Goal: Information Seeking & Learning: Compare options

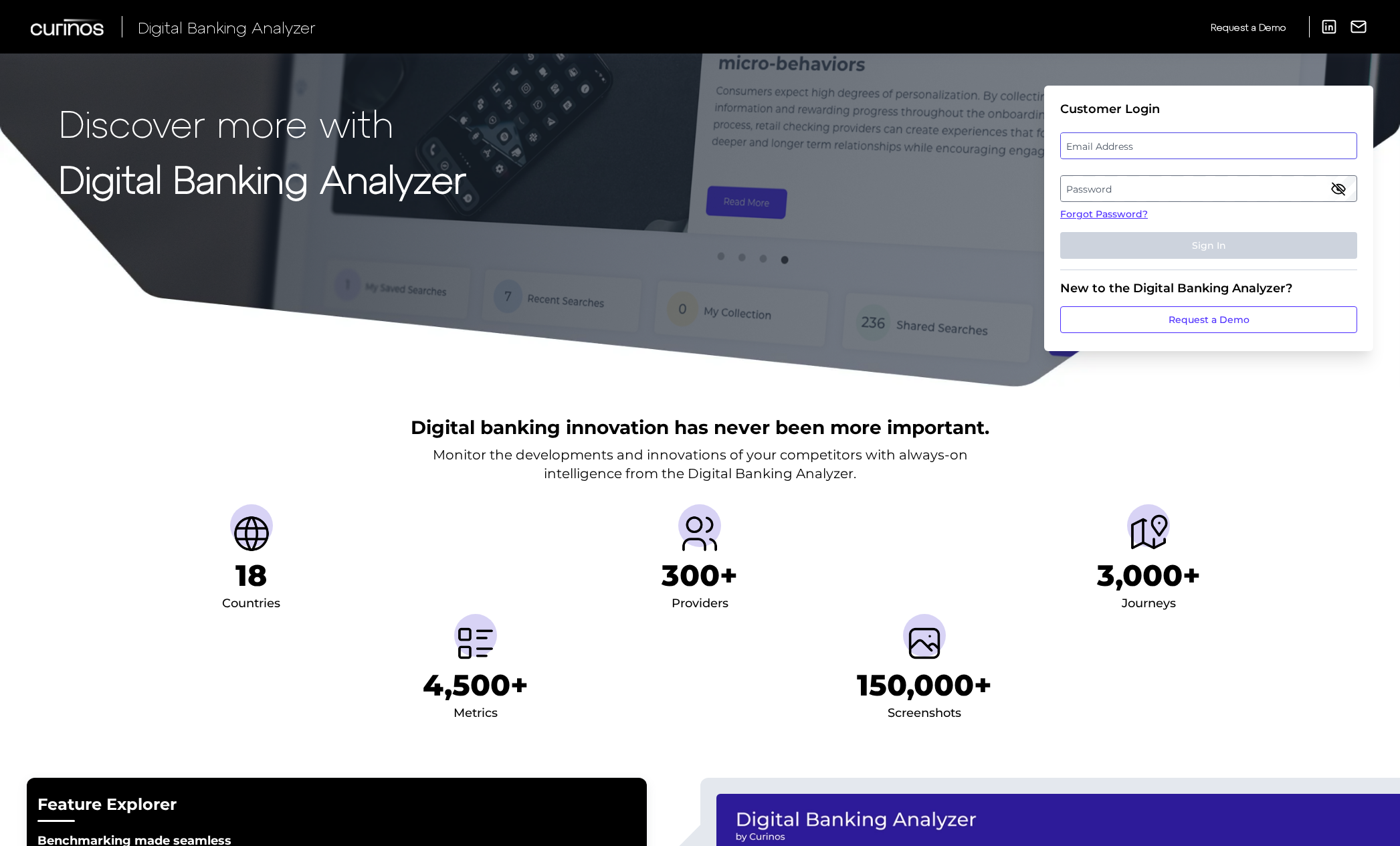
click at [1115, 142] on label "Email Address" at bounding box center [1207, 145] width 295 height 24
click at [1115, 142] on input "email" at bounding box center [1209, 145] width 297 height 27
type input "mitali"
click at [1095, 139] on label "Email Address" at bounding box center [1207, 145] width 295 height 24
click at [1095, 139] on input "email" at bounding box center [1209, 145] width 297 height 27
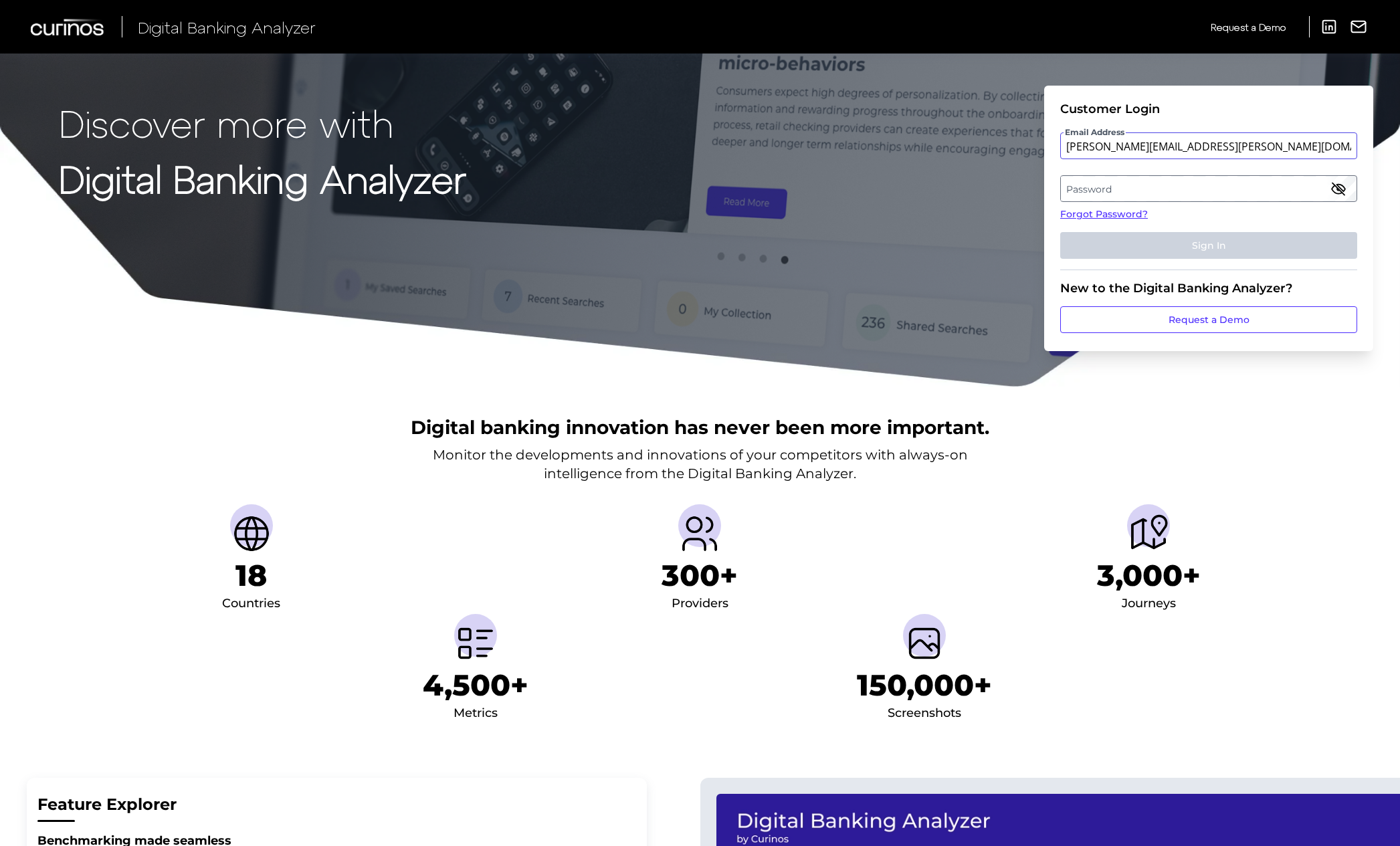
type input "[PERSON_NAME][EMAIL_ADDRESS][PERSON_NAME][DOMAIN_NAME]"
click at [1322, 187] on label "Password" at bounding box center [1207, 189] width 295 height 24
click at [1341, 186] on icon "button" at bounding box center [1338, 189] width 16 height 16
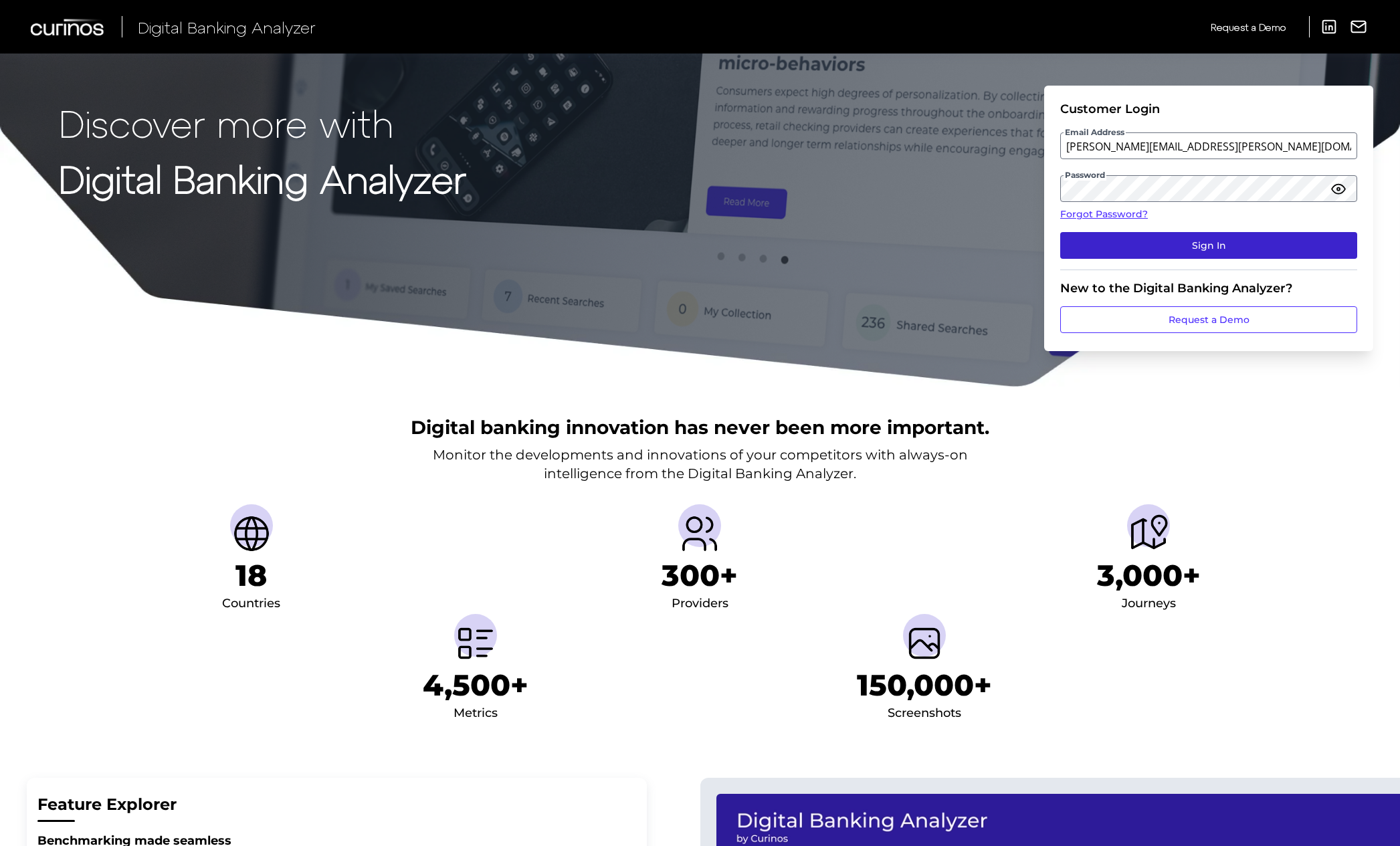
click at [1250, 243] on button "Sign In" at bounding box center [1209, 245] width 297 height 27
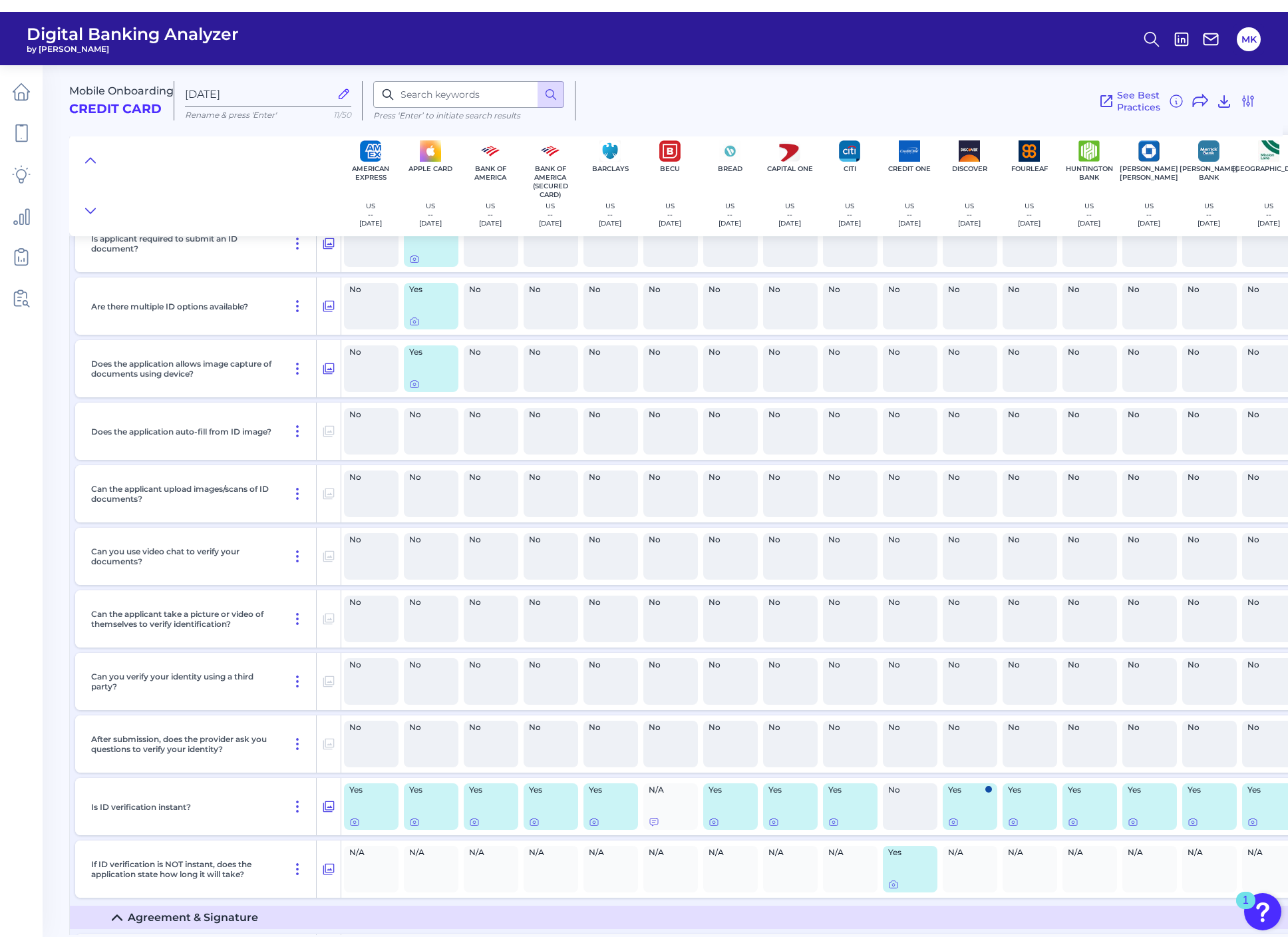
scroll to position [10045, 0]
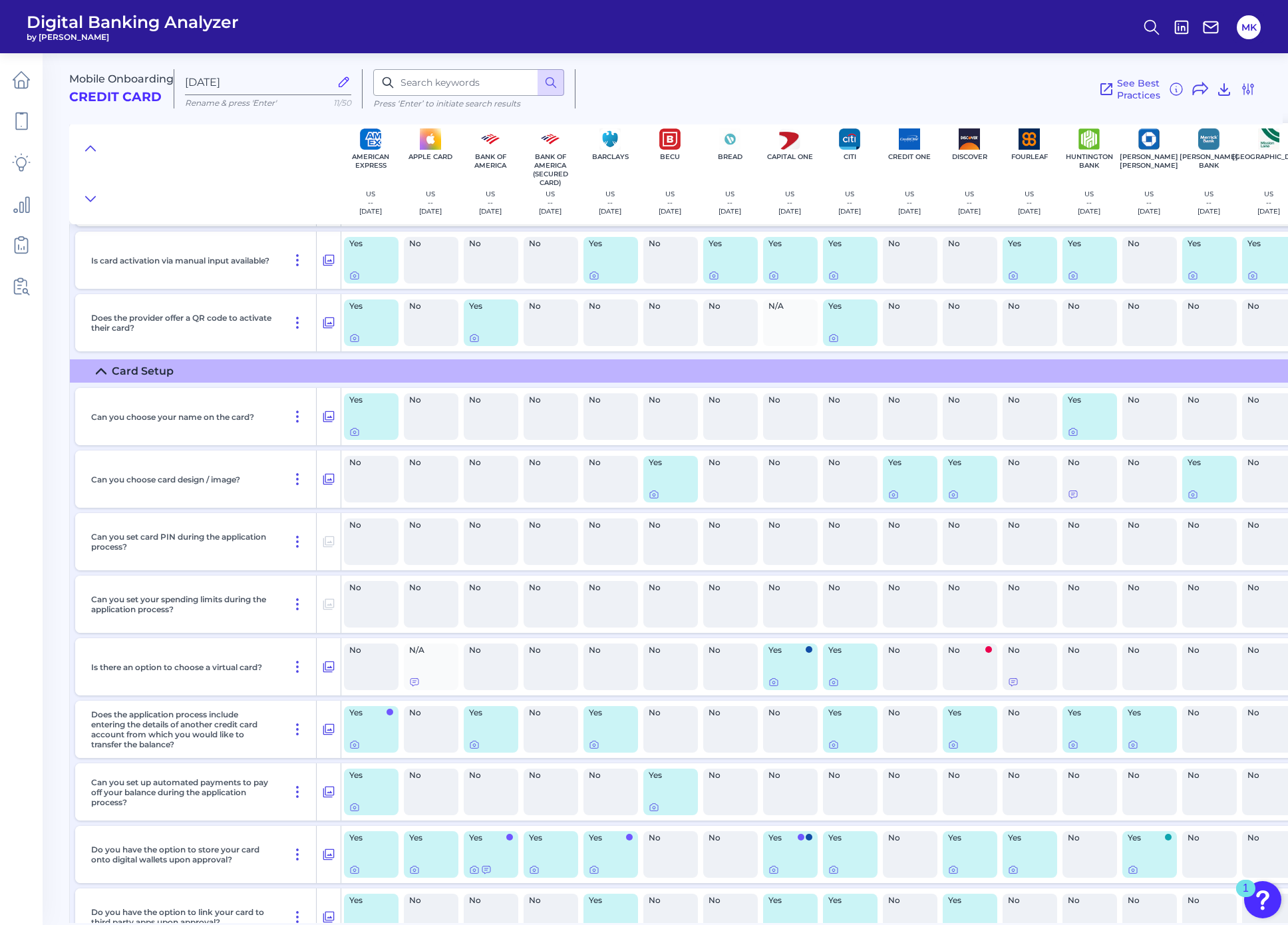
click at [1265, 0] on html "Digital Banking Analyzer by Curinos MK Mobile Onboarding Credit Card [DATE] Ren…" at bounding box center [644, 462] width 1288 height 925
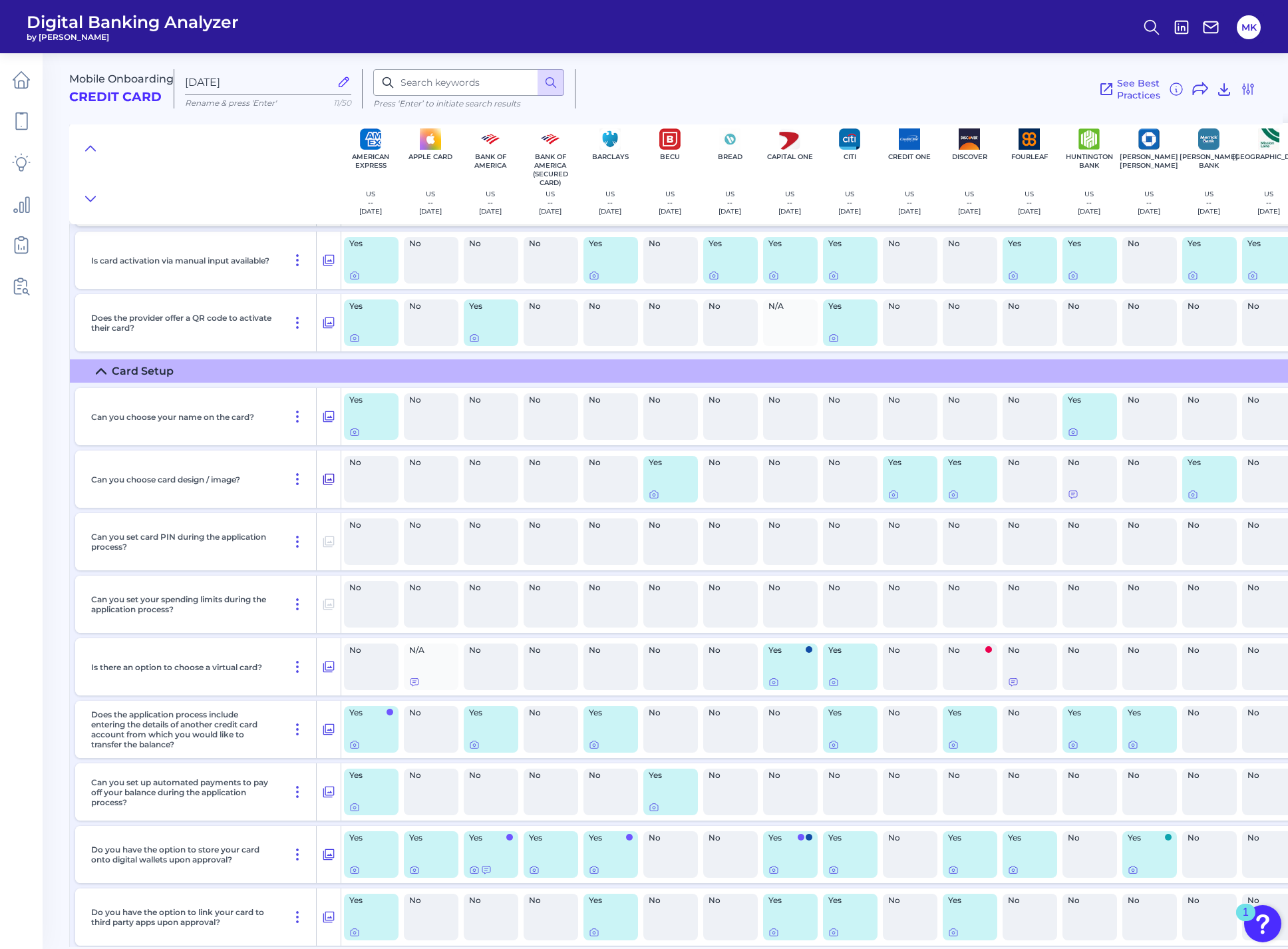
drag, startPoint x: 324, startPoint y: 476, endPoint x: 329, endPoint y: 470, distance: 7.8
click at [329, 470] on button at bounding box center [328, 479] width 24 height 21
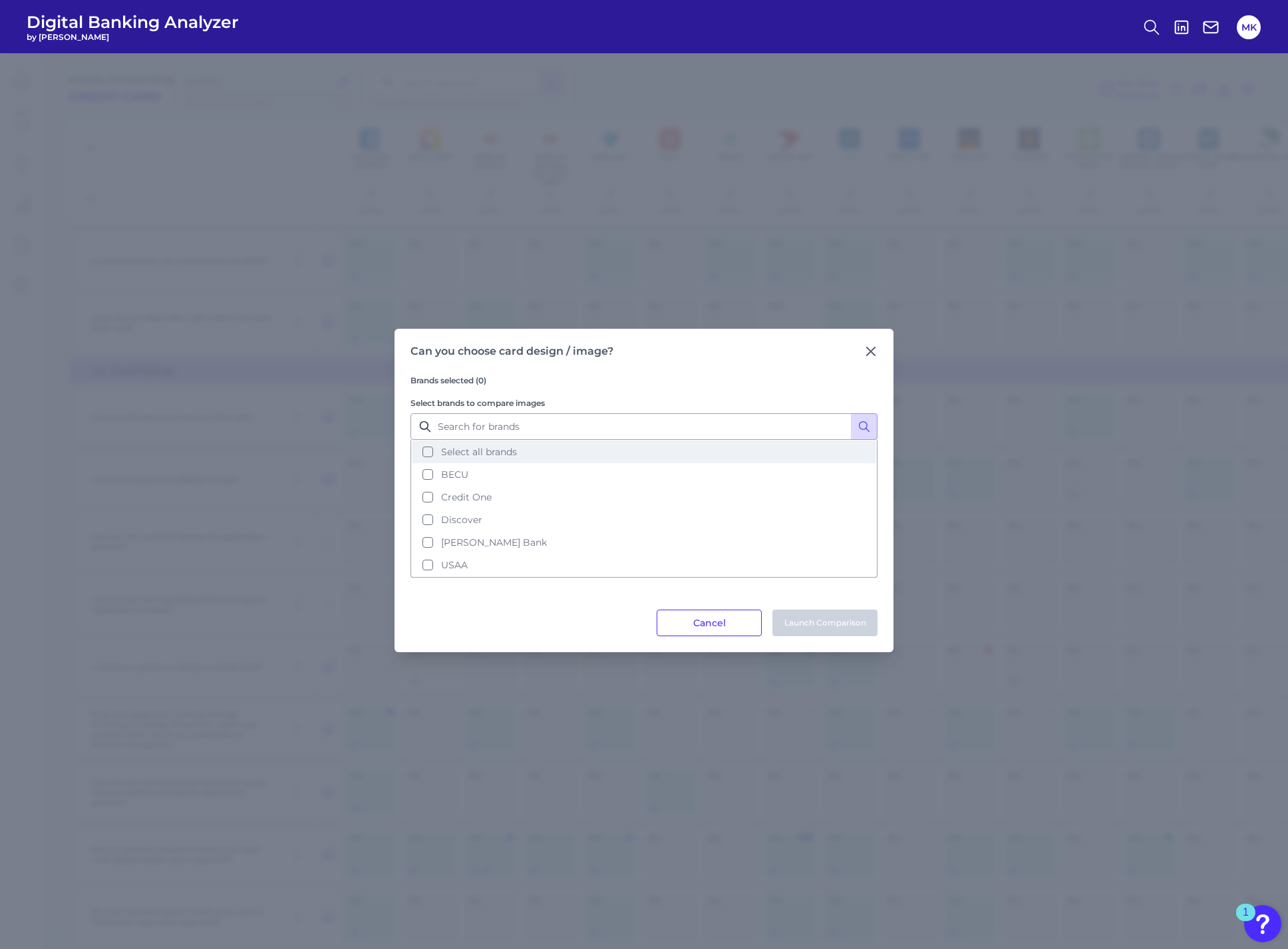
click at [470, 451] on span "Select all brands" at bounding box center [479, 451] width 76 height 12
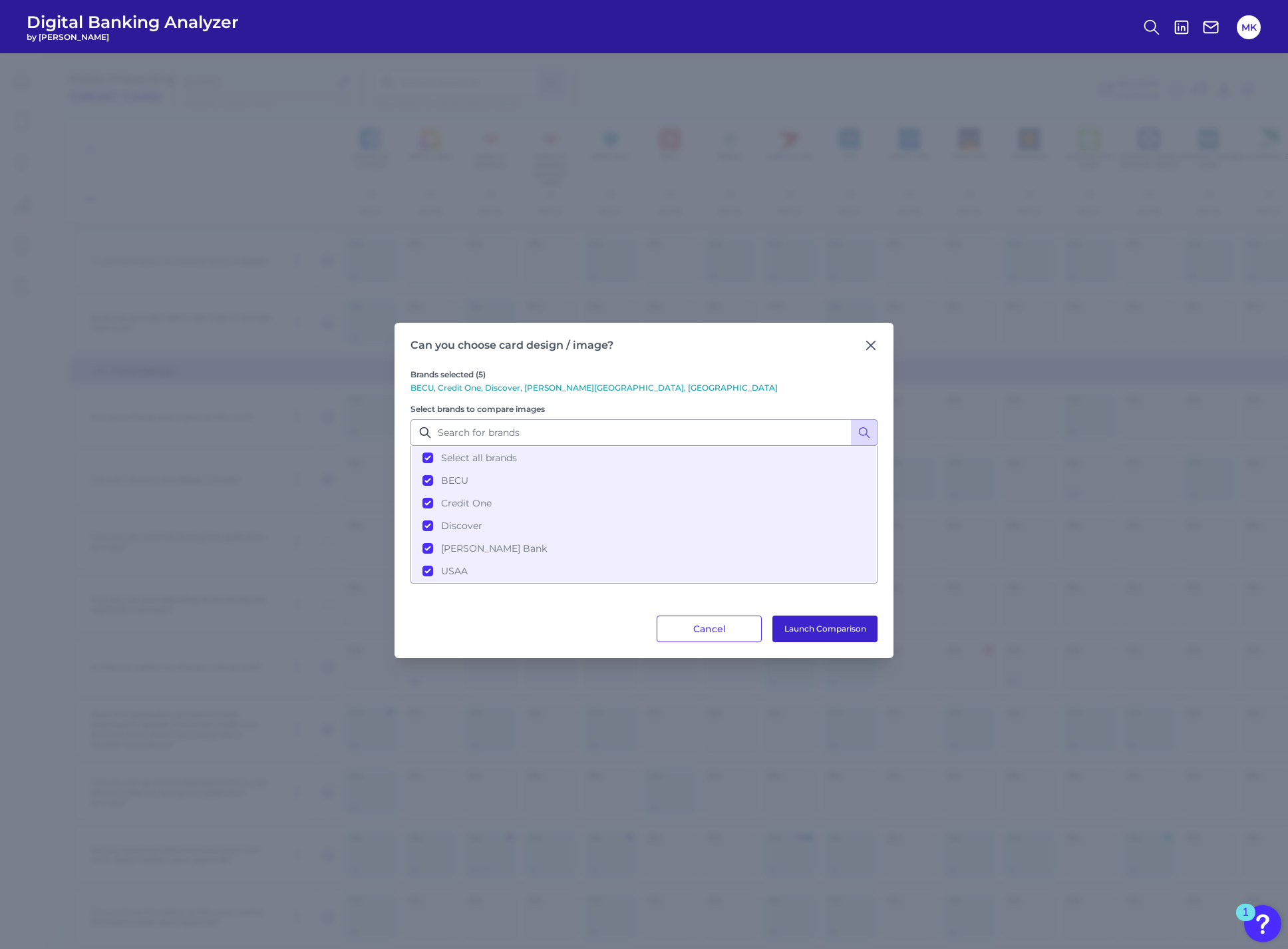
click at [826, 626] on button "Launch Comparison" at bounding box center [825, 629] width 105 height 27
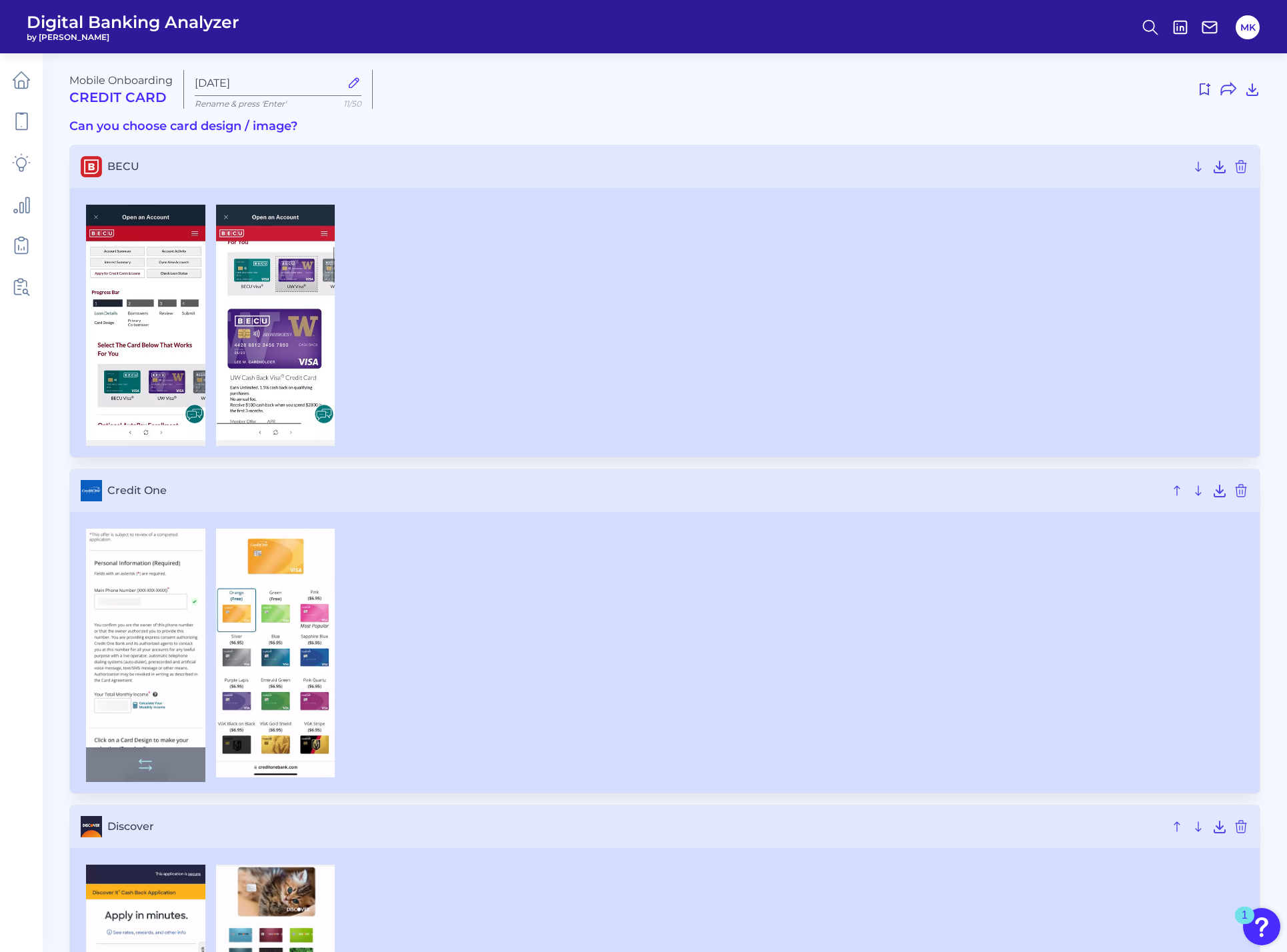
click at [139, 661] on img at bounding box center [146, 655] width 119 height 253
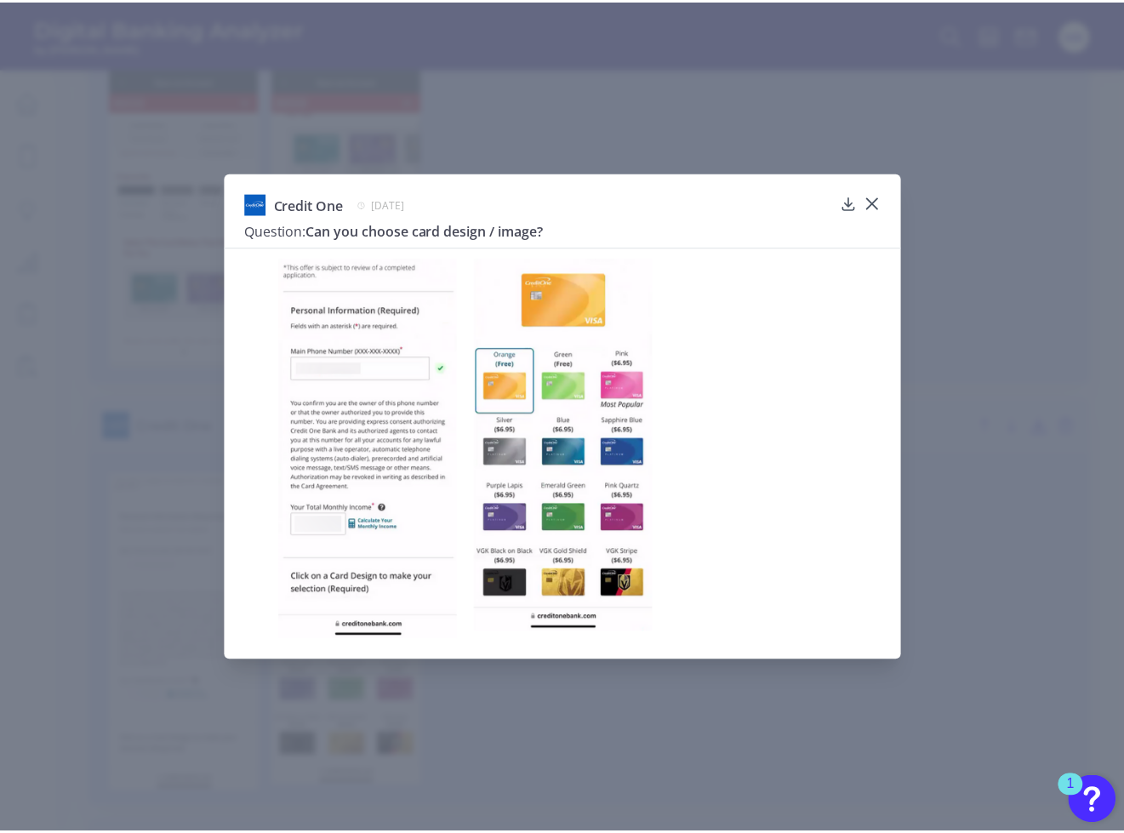
scroll to position [197, 0]
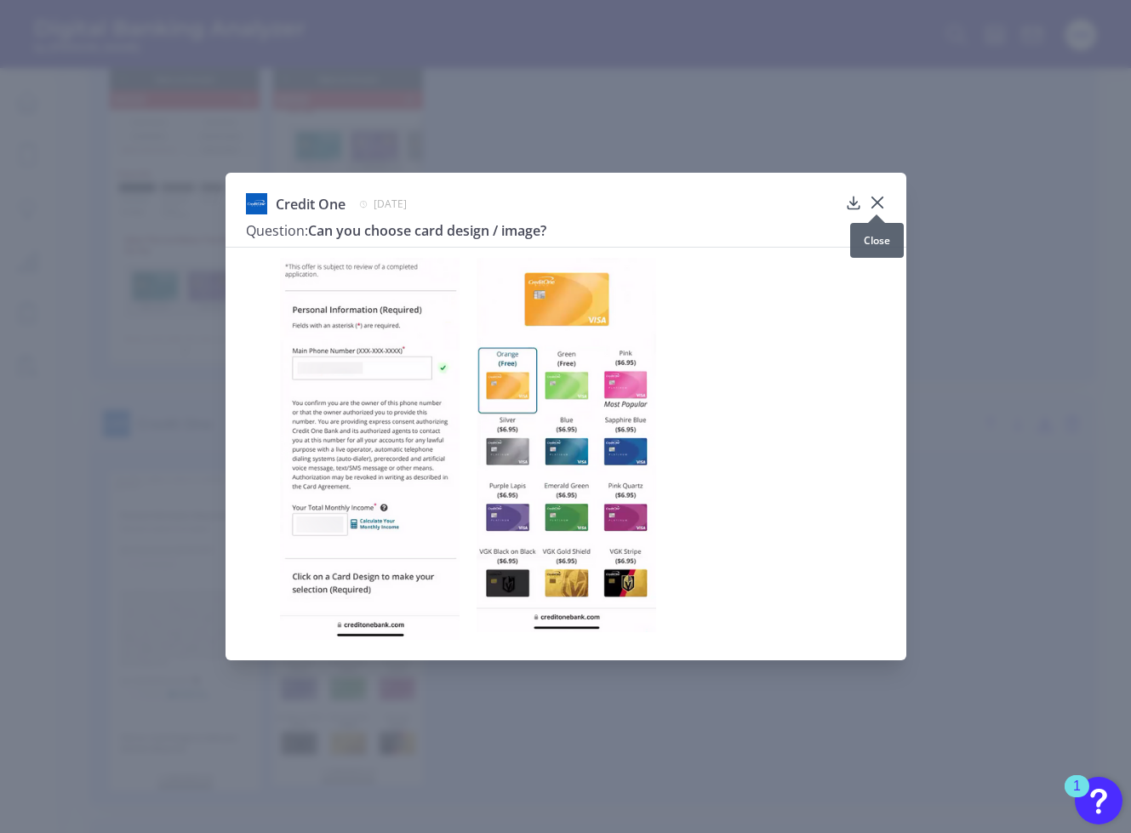
click at [877, 198] on icon at bounding box center [877, 202] width 17 height 17
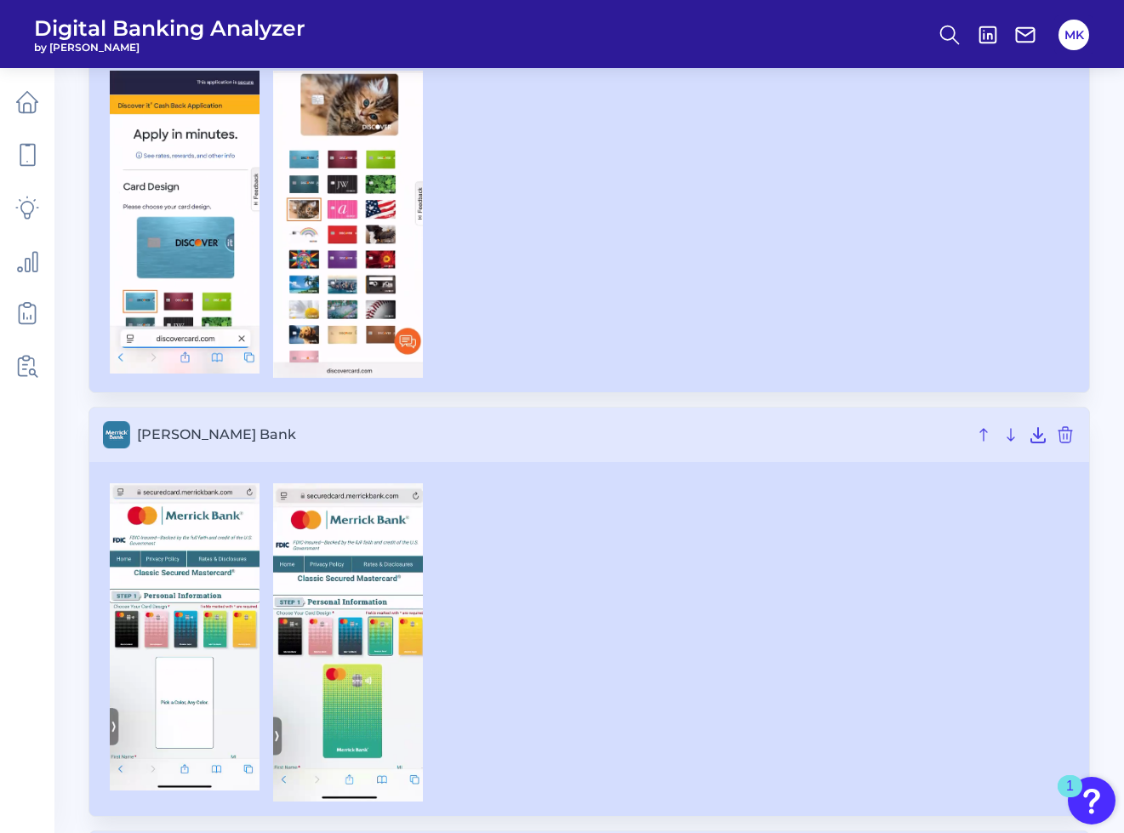
scroll to position [1024, 0]
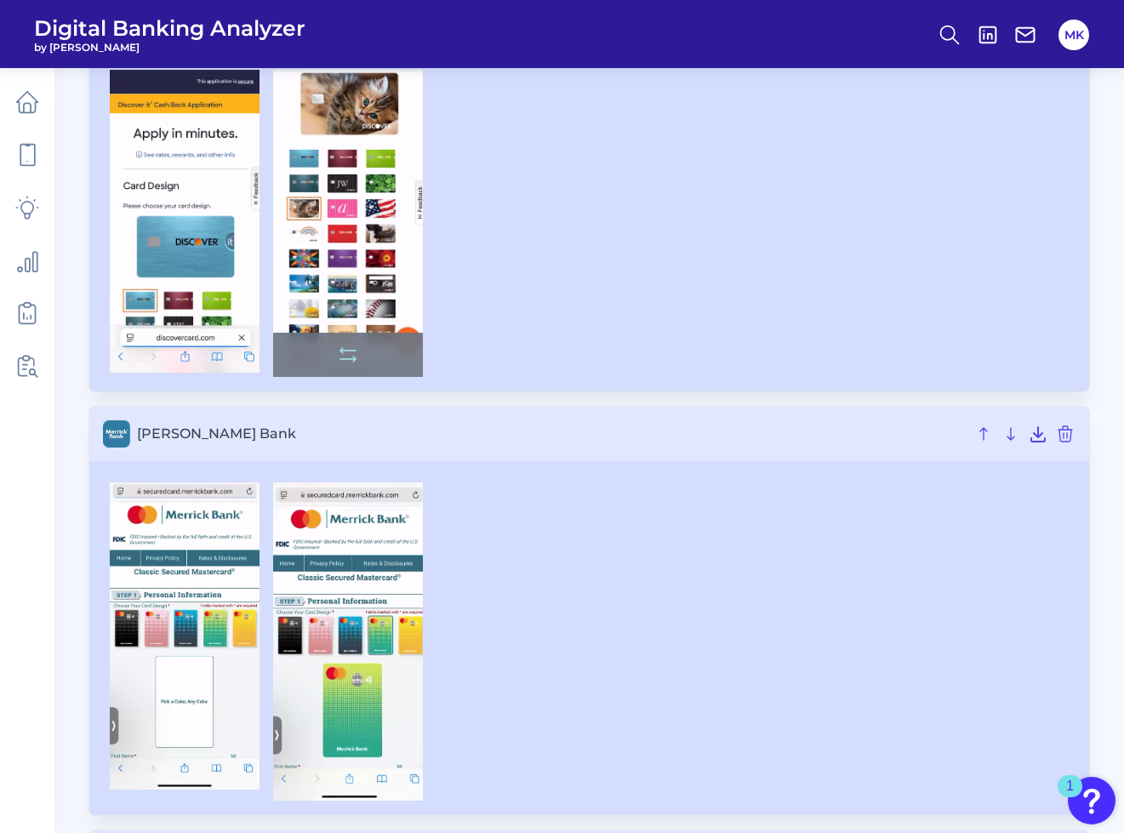
drag, startPoint x: 390, startPoint y: 291, endPoint x: 365, endPoint y: 282, distance: 26.4
click at [364, 282] on img at bounding box center [348, 223] width 150 height 306
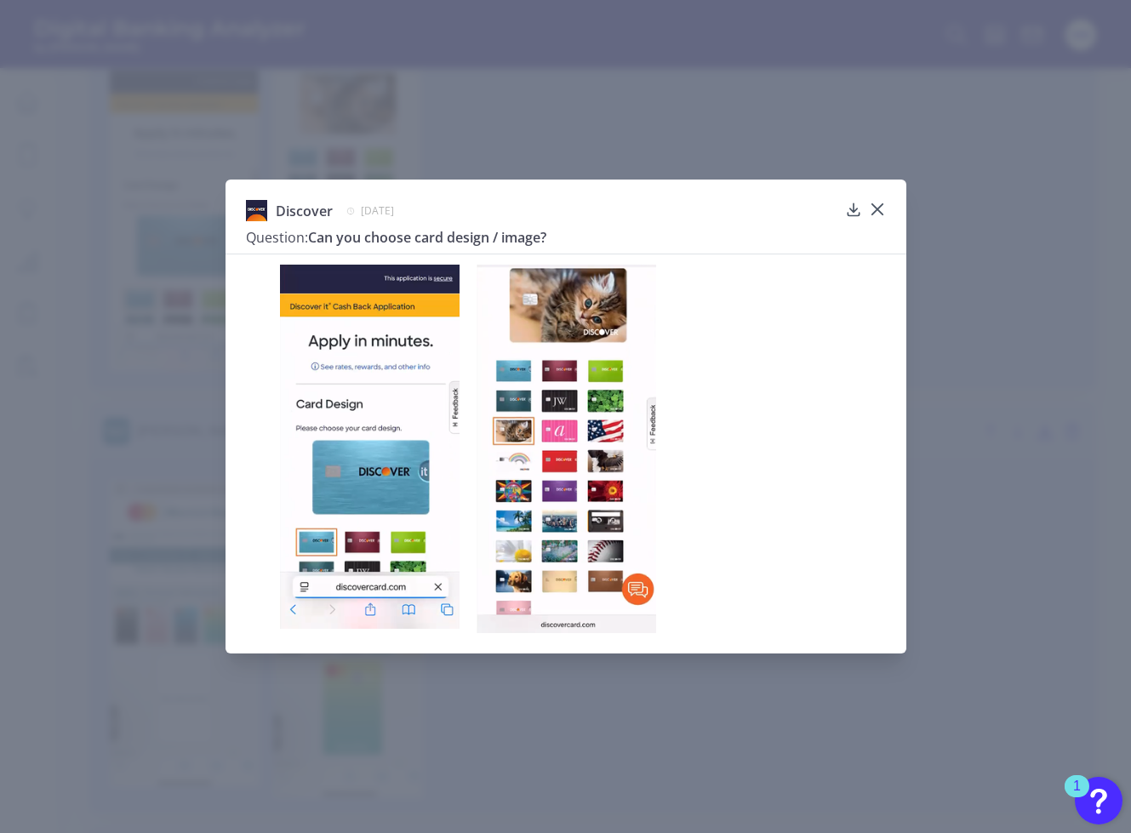
click at [408, 560] on div "Discover June 10, 2025 Question: Can you choose card design / image?" at bounding box center [565, 416] width 1131 height 833
click at [877, 208] on icon at bounding box center [876, 209] width 10 height 10
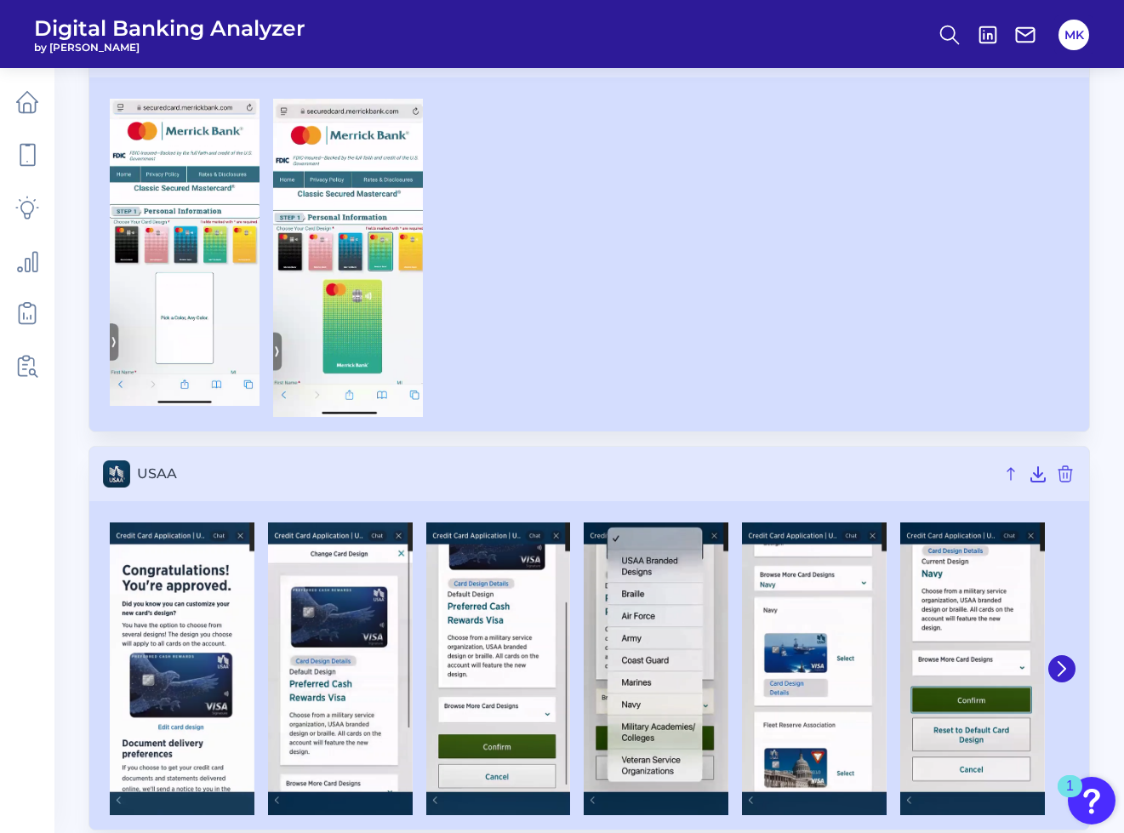
scroll to position [1430, 0]
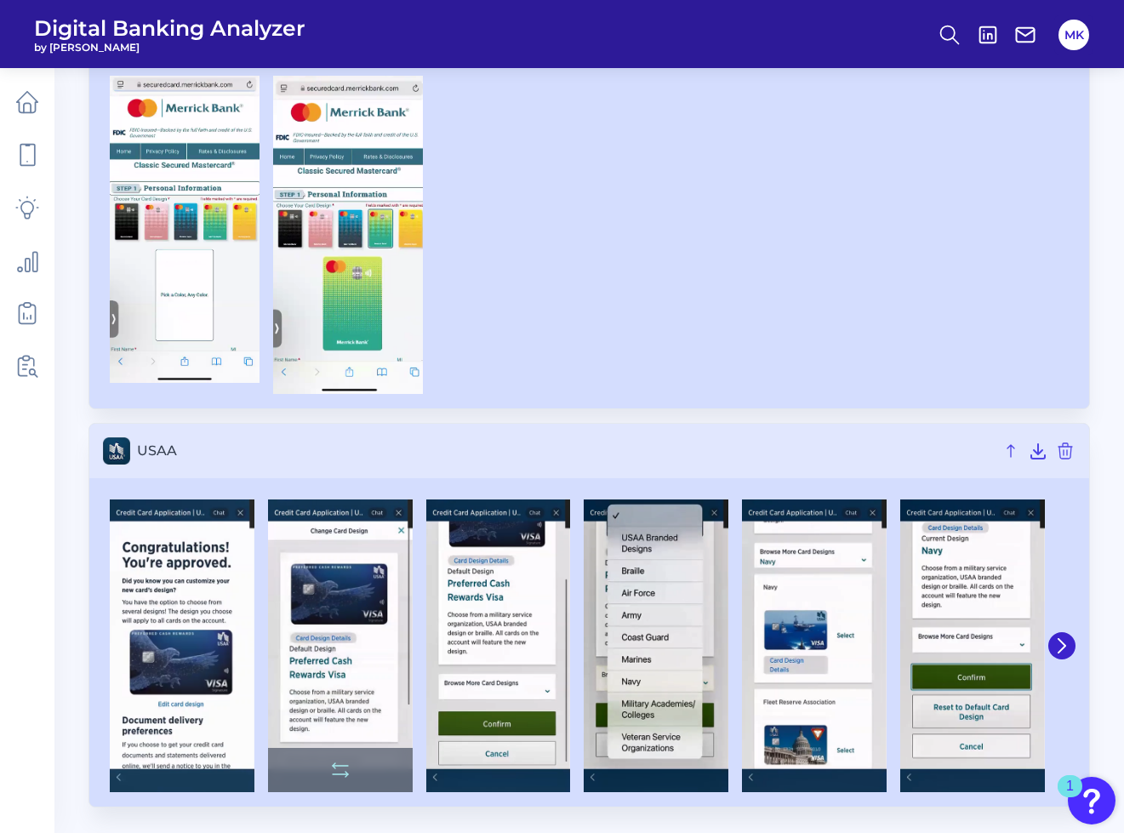
click at [363, 613] on img at bounding box center [340, 645] width 145 height 293
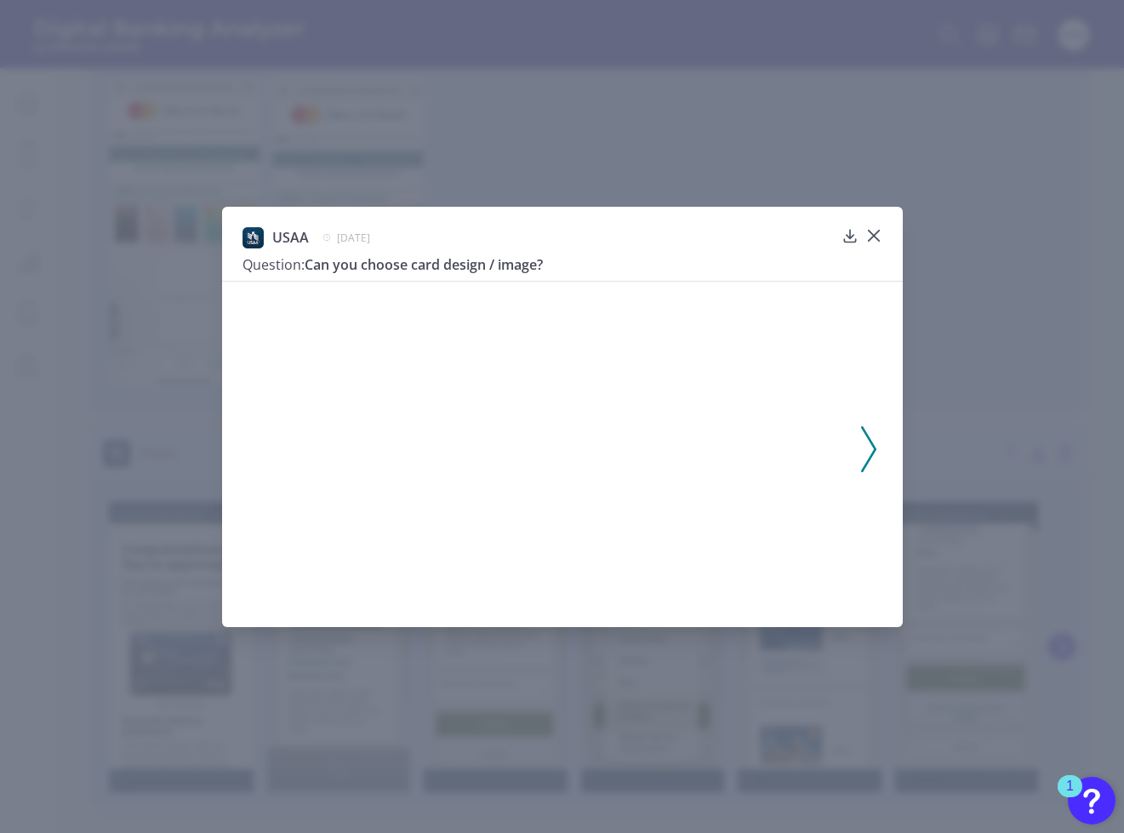
scroll to position [1428, 0]
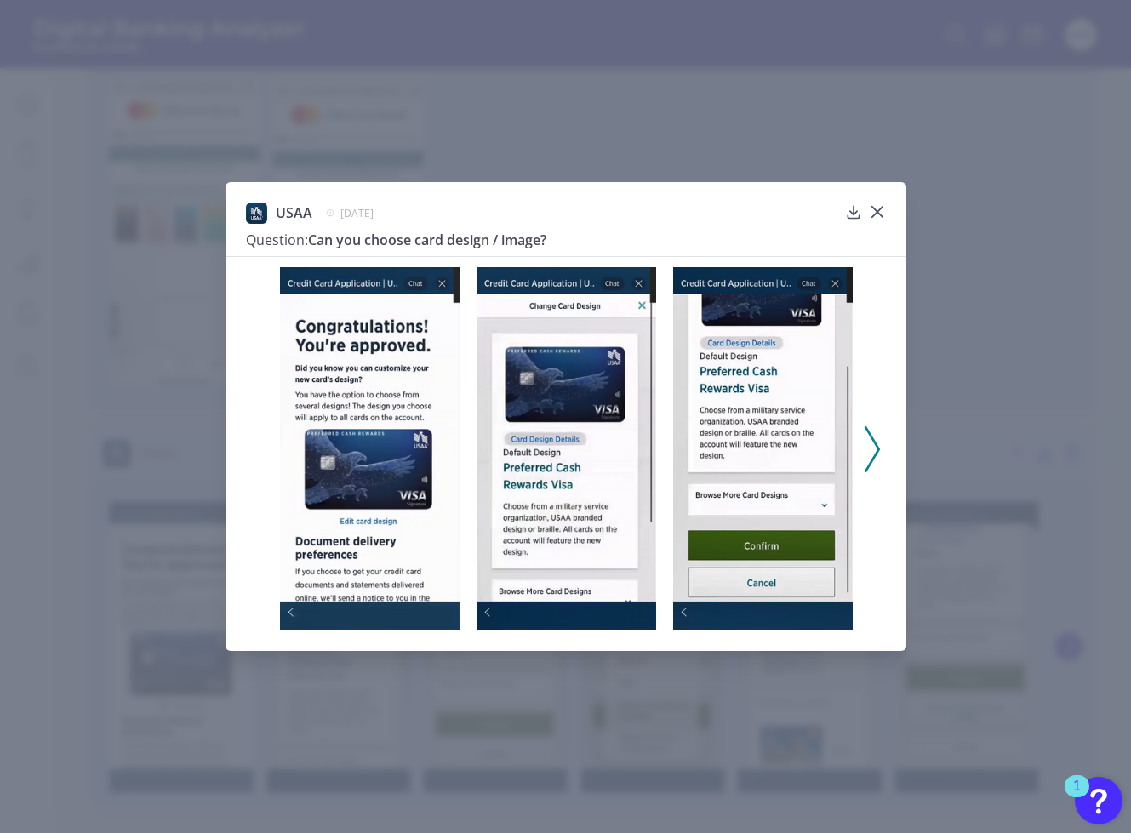
click at [891, 182] on div "USAA August 8, 2025 Question: Can you choose card design / image?" at bounding box center [565, 416] width 681 height 469
click at [877, 211] on icon at bounding box center [877, 211] width 17 height 17
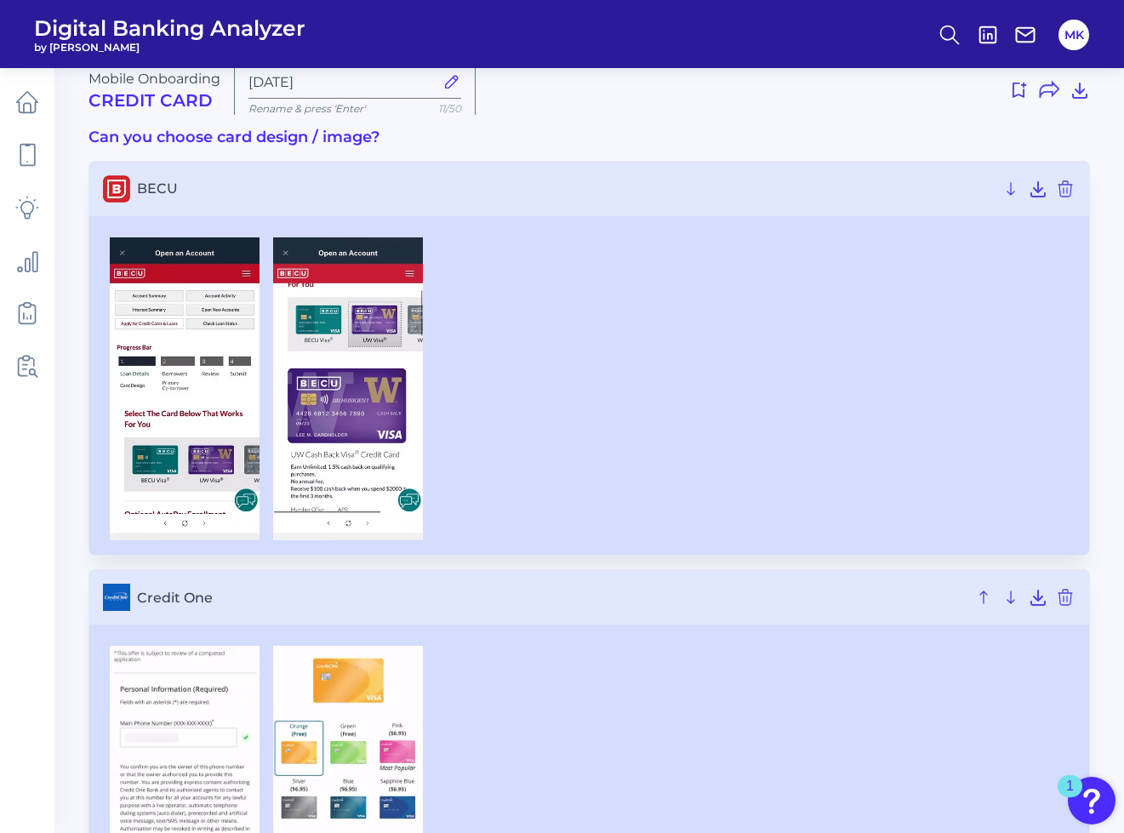
scroll to position [0, 0]
